Goal: Task Accomplishment & Management: Manage account settings

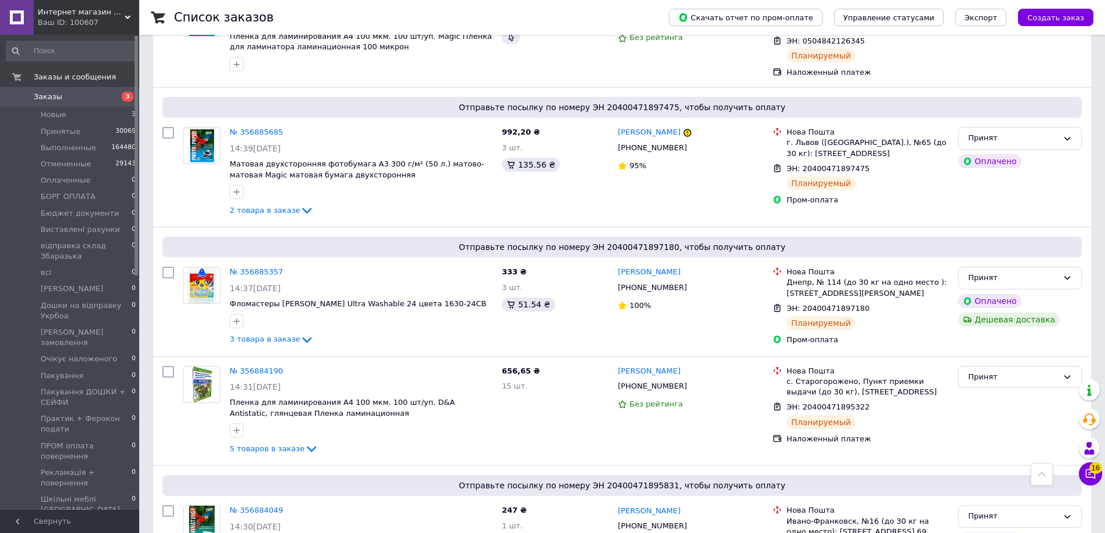
scroll to position [1160, 0]
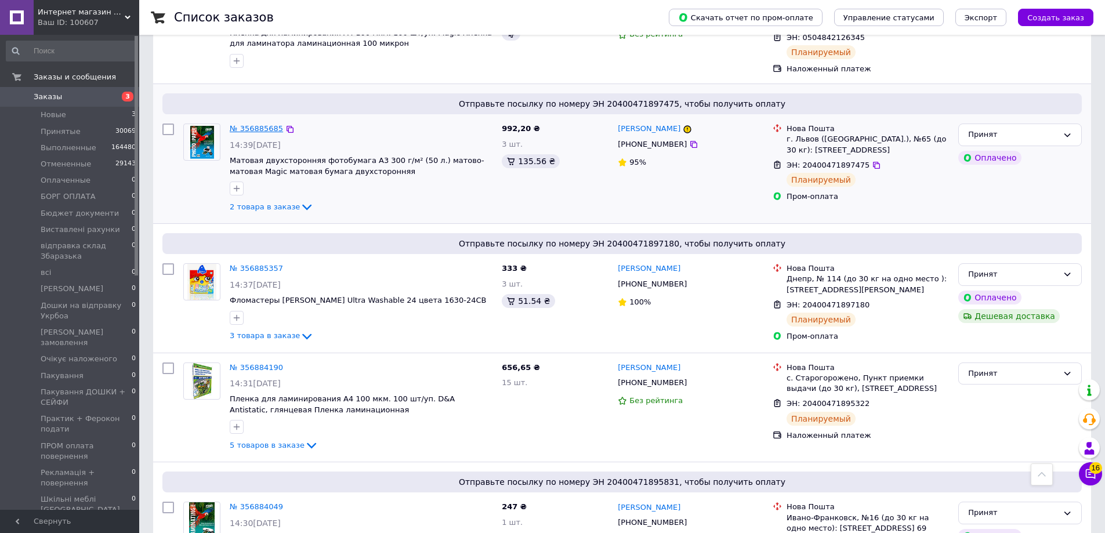
click at [239, 133] on link "№ 356885685" at bounding box center [256, 128] width 53 height 9
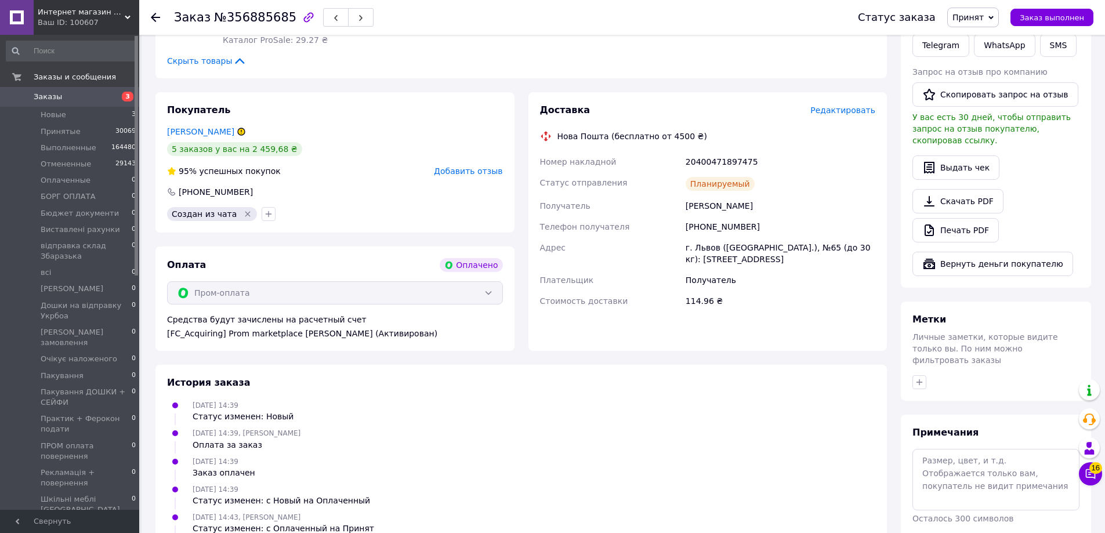
scroll to position [406, 0]
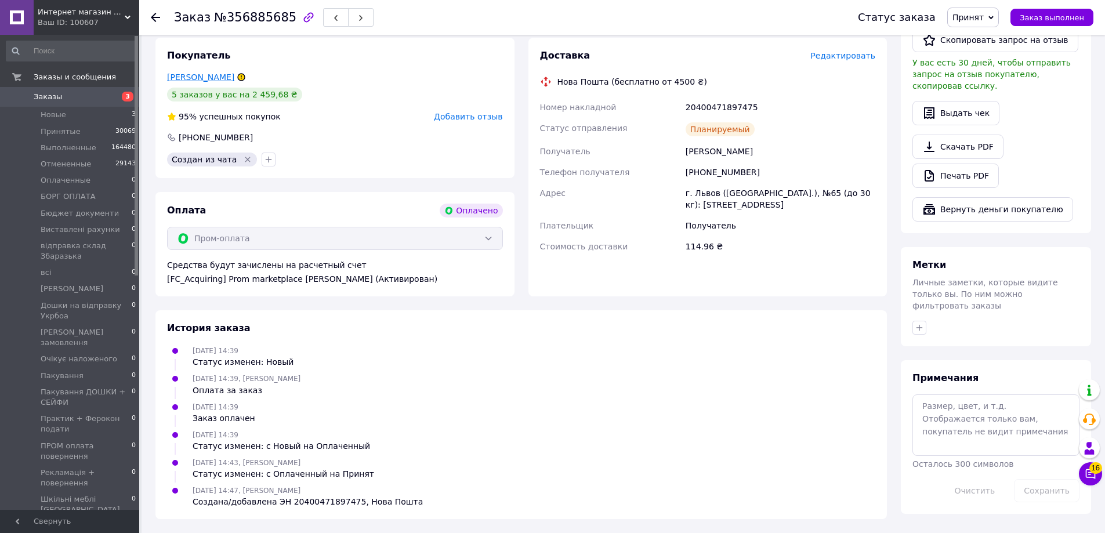
click at [203, 82] on link "Гнип Дмитро" at bounding box center [200, 76] width 67 height 9
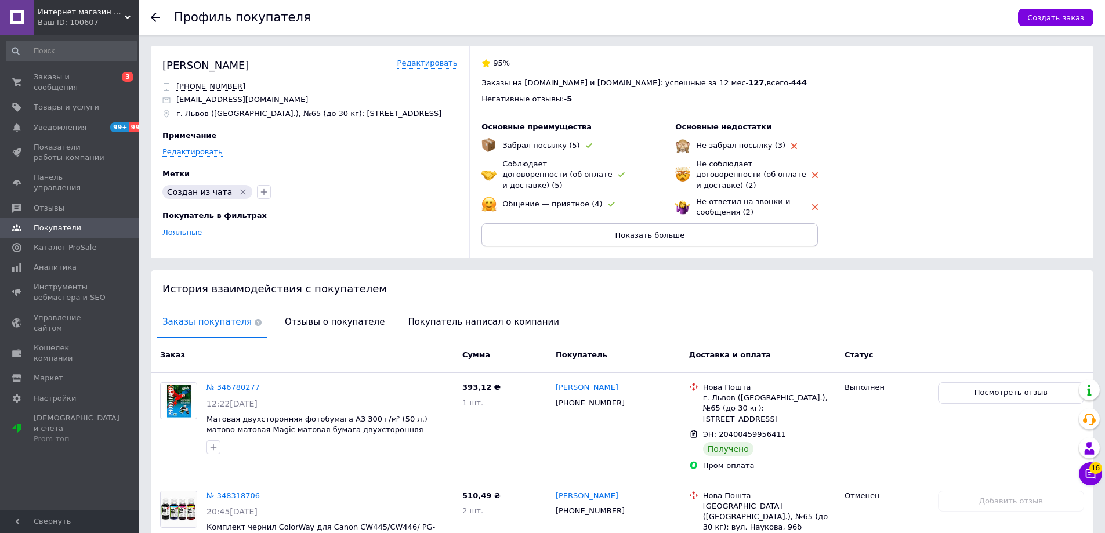
click at [623, 239] on span "Показать больше" at bounding box center [650, 235] width 70 height 9
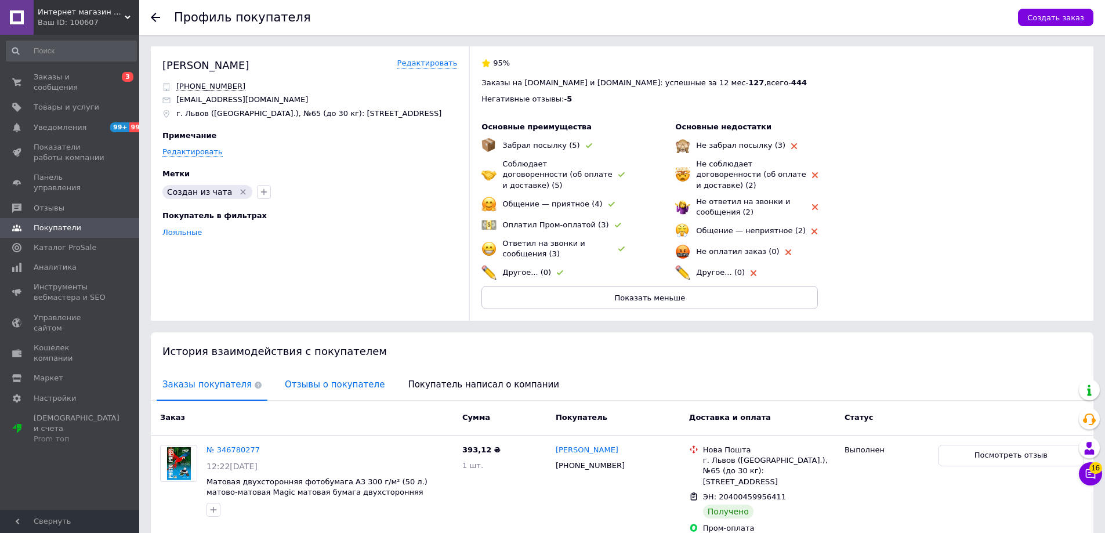
click at [305, 400] on span "Отзывы о покупателе" at bounding box center [334, 385] width 111 height 30
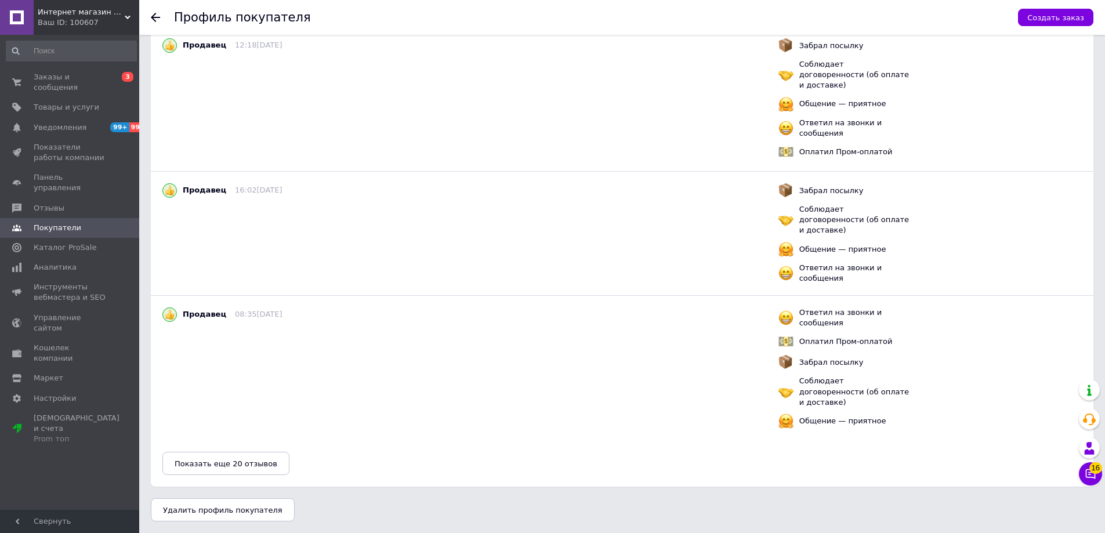
scroll to position [2337, 0]
click at [256, 462] on span "Показать еще 20 отзывов" at bounding box center [226, 463] width 103 height 9
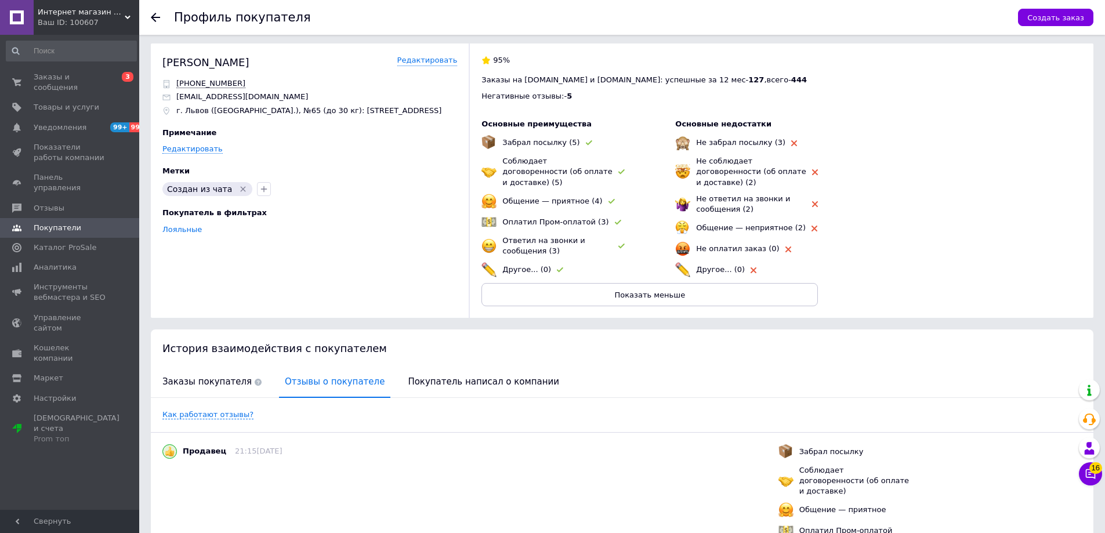
scroll to position [0, 0]
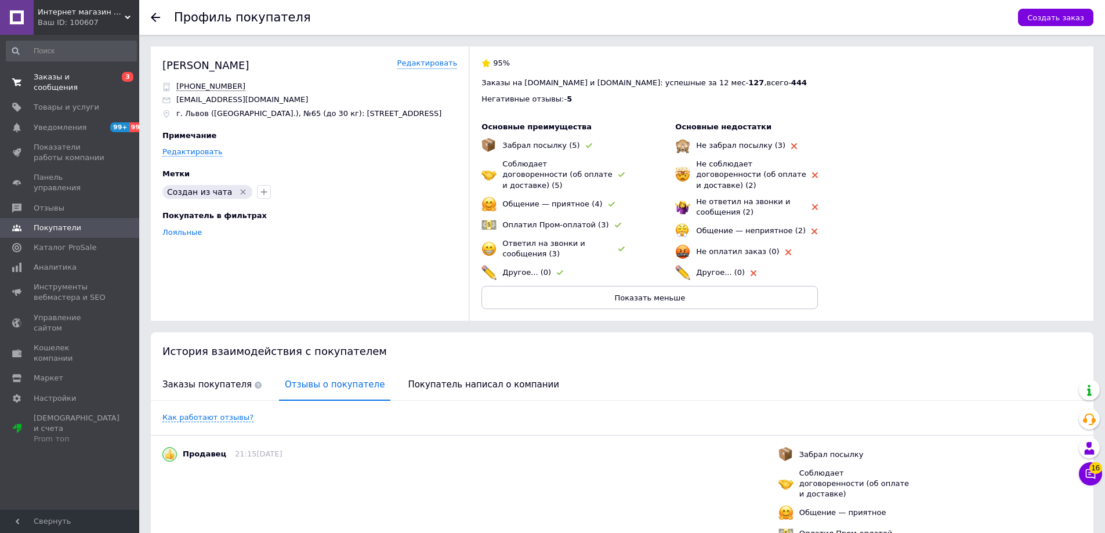
click at [44, 88] on span "Заказы и сообщения" at bounding box center [71, 82] width 74 height 21
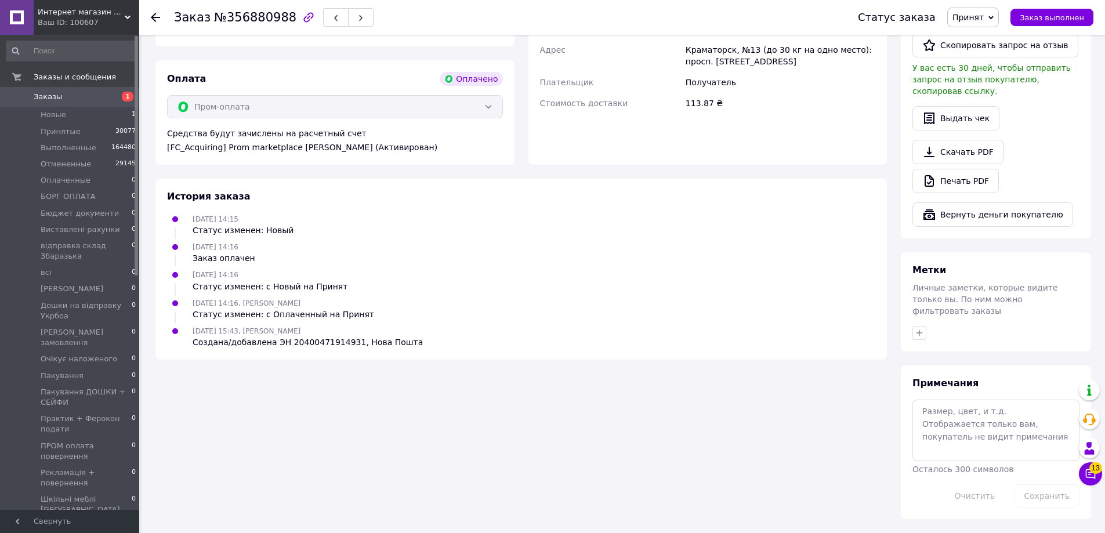
scroll to position [553, 0]
click at [65, 100] on span "Заказы" at bounding box center [71, 97] width 74 height 10
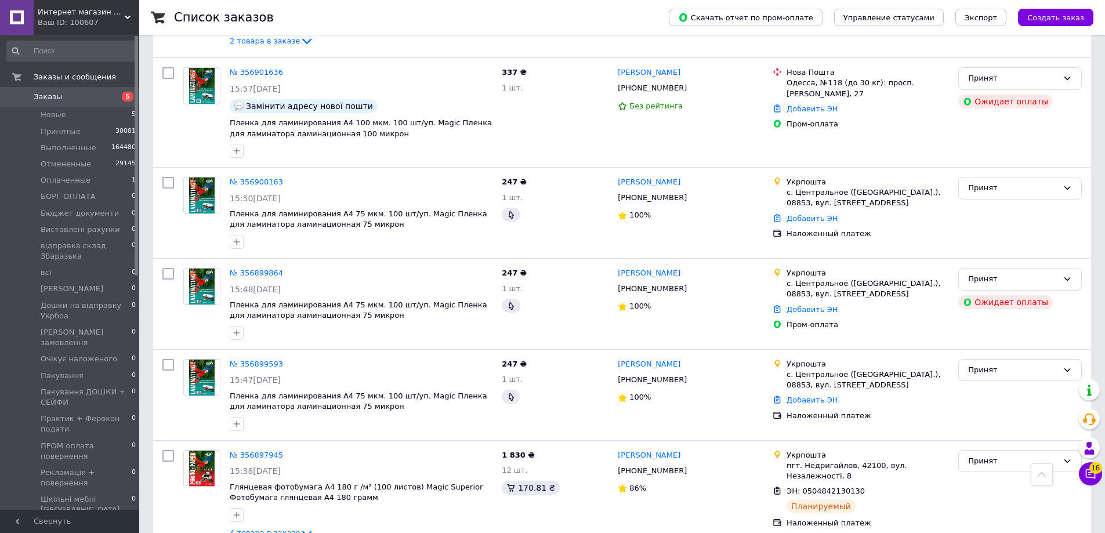
scroll to position [638, 0]
